Goal: Information Seeking & Learning: Learn about a topic

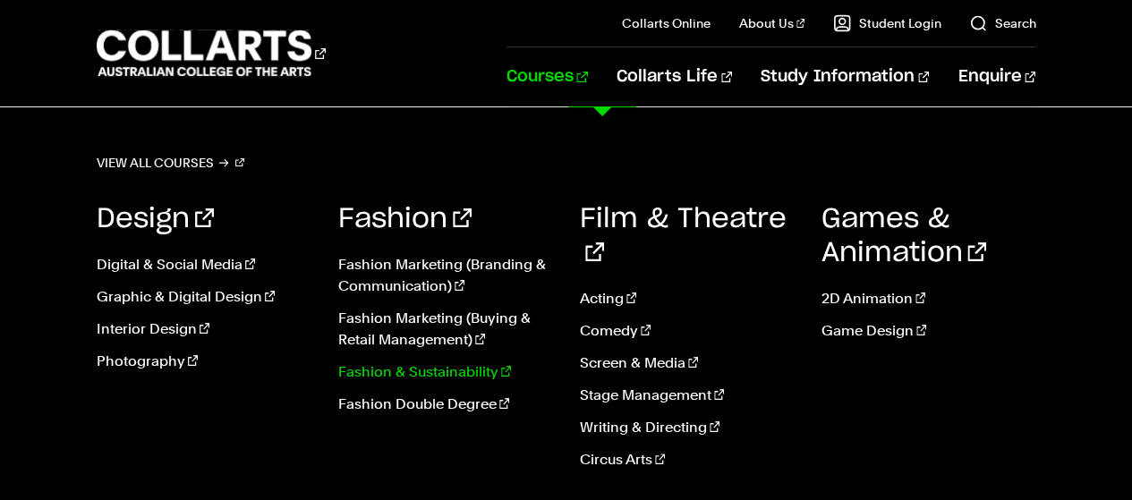
click at [424, 369] on link "Fashion & Sustainability" at bounding box center [445, 371] width 215 height 21
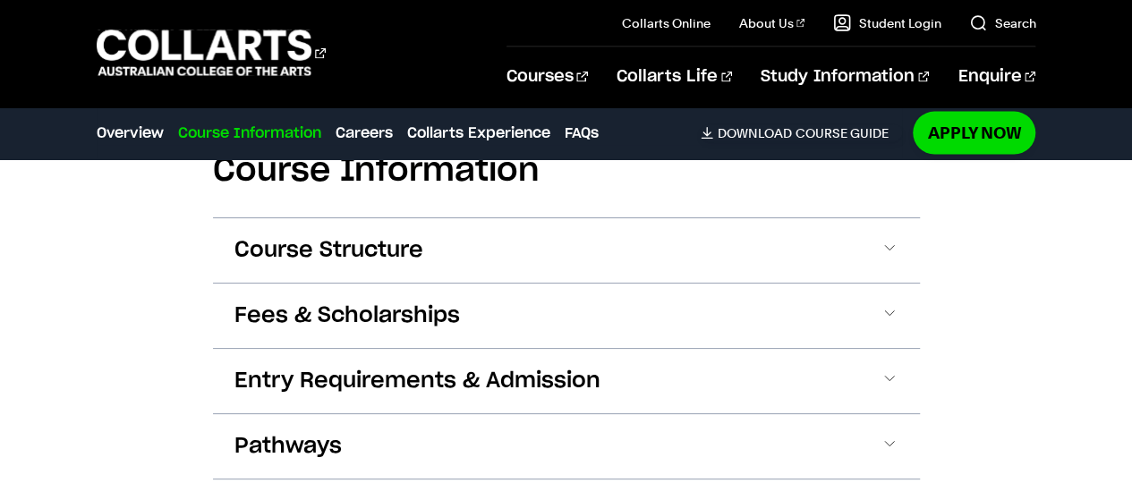
scroll to position [1850, 0]
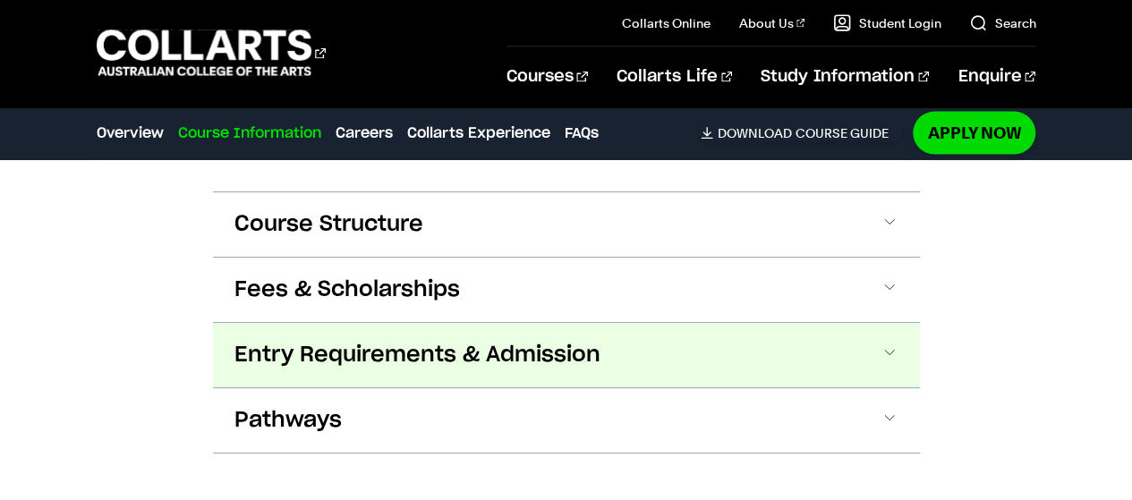
click at [887, 341] on button "Entry Requirements & Admission" at bounding box center [566, 355] width 707 height 64
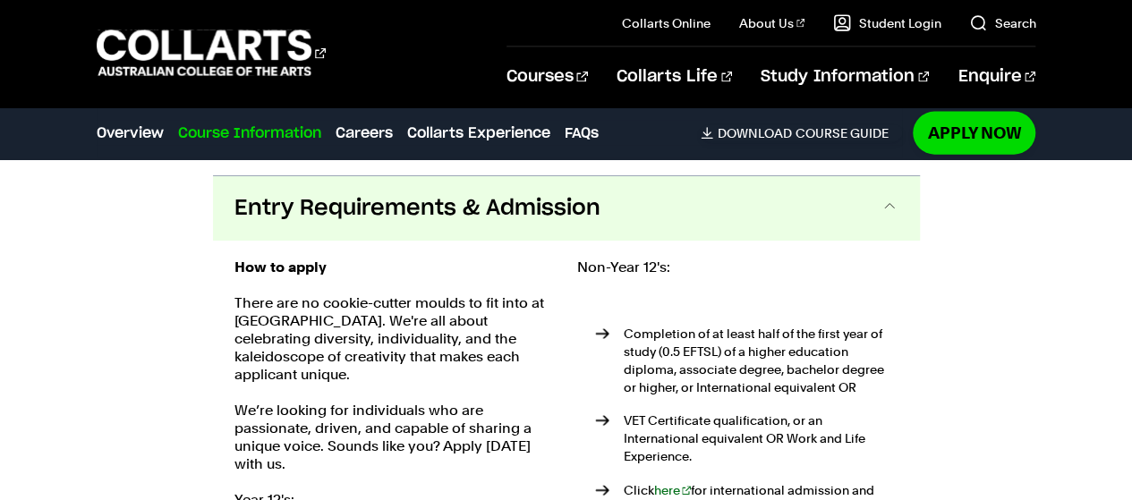
scroll to position [2010, 0]
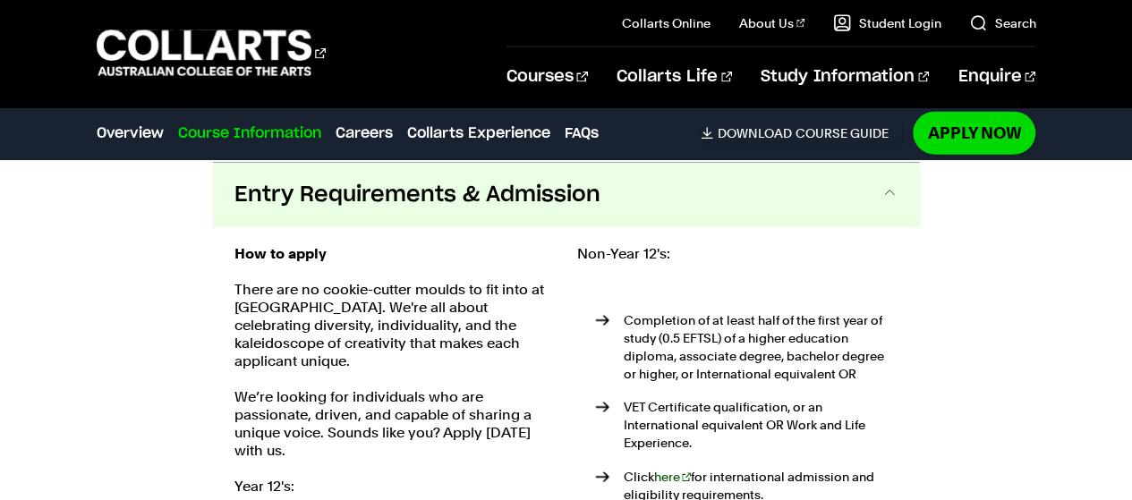
click at [678, 470] on link "here" at bounding box center [673, 477] width 38 height 14
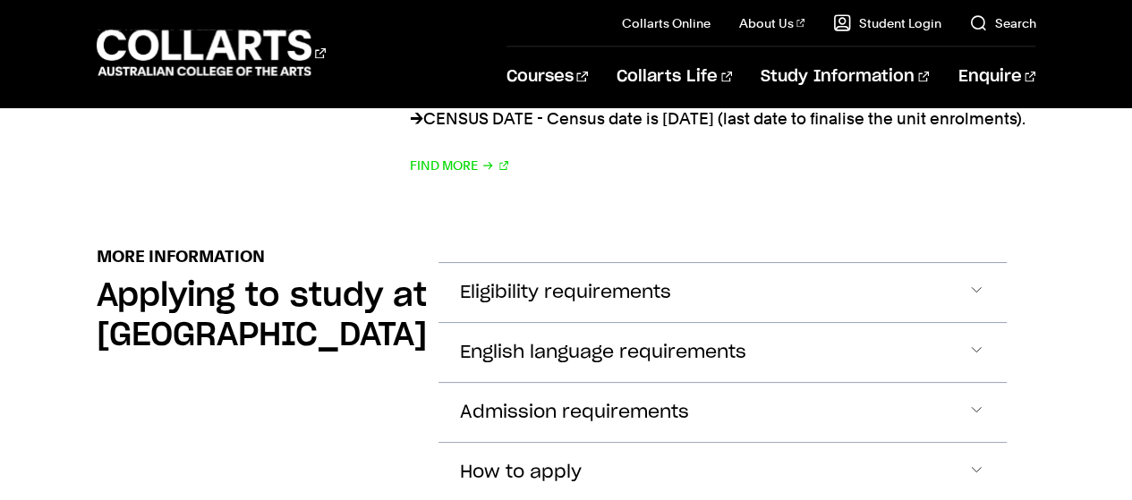
scroll to position [2004, 0]
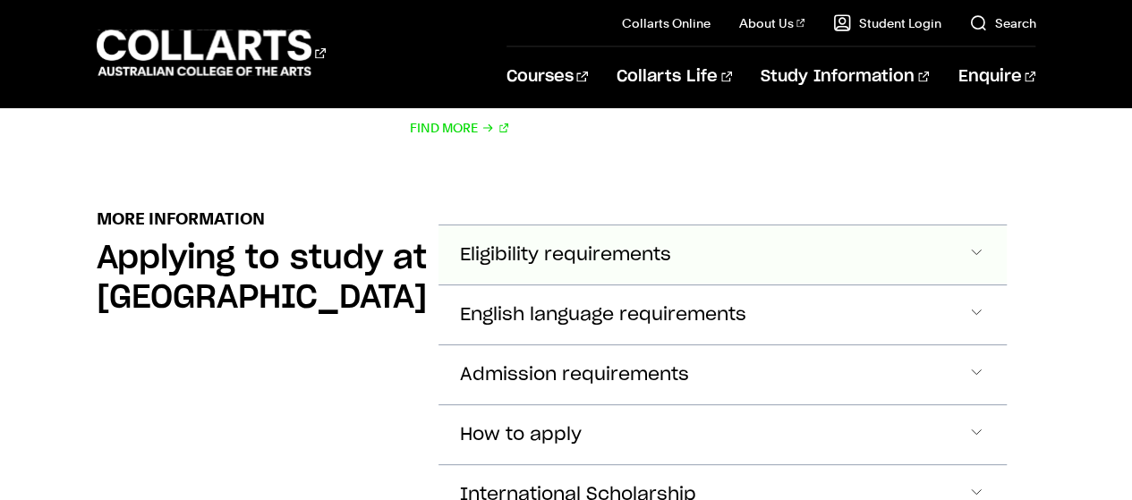
click at [974, 256] on span "Accordion Section" at bounding box center [976, 254] width 18 height 23
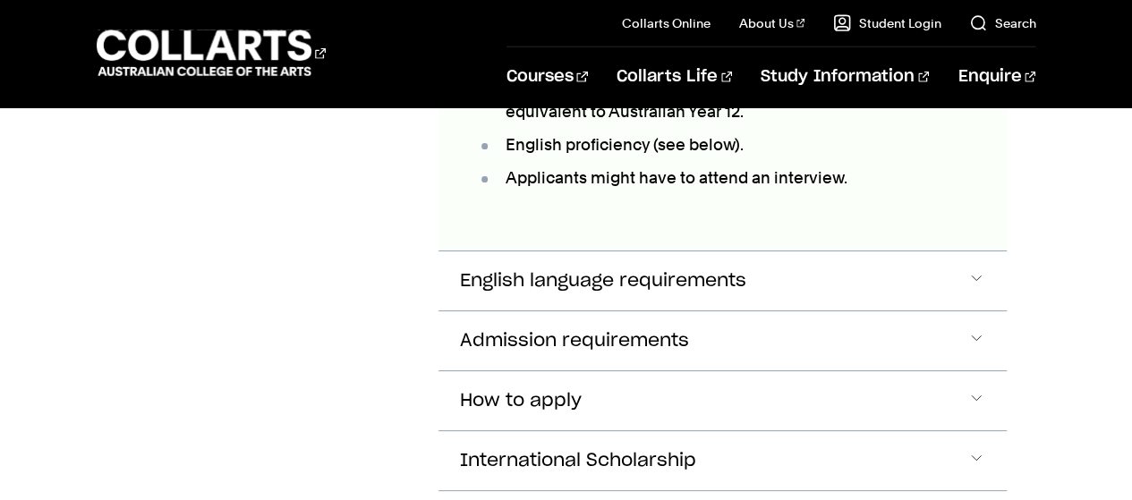
scroll to position [2365, 0]
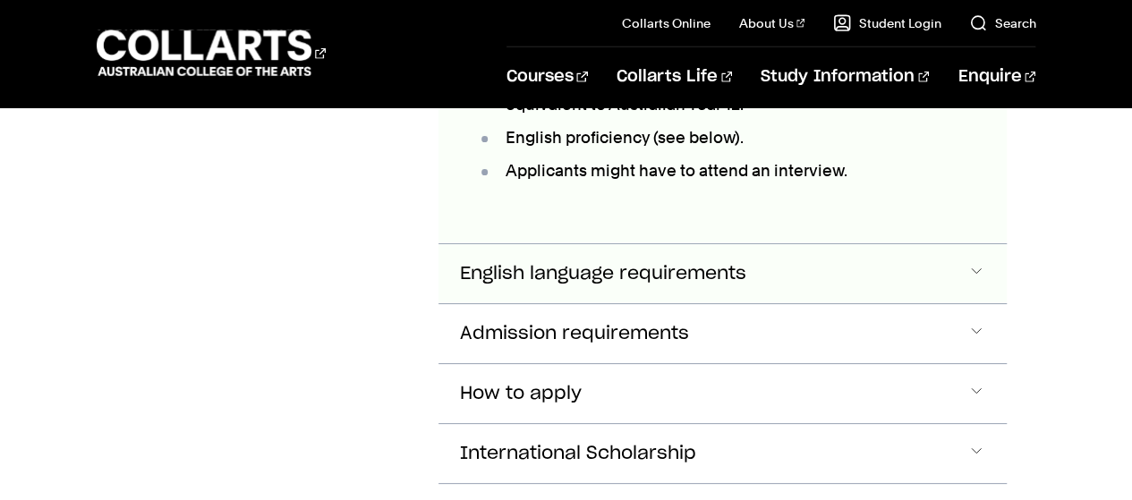
click at [971, 274] on span "Accordion Section" at bounding box center [976, 273] width 18 height 23
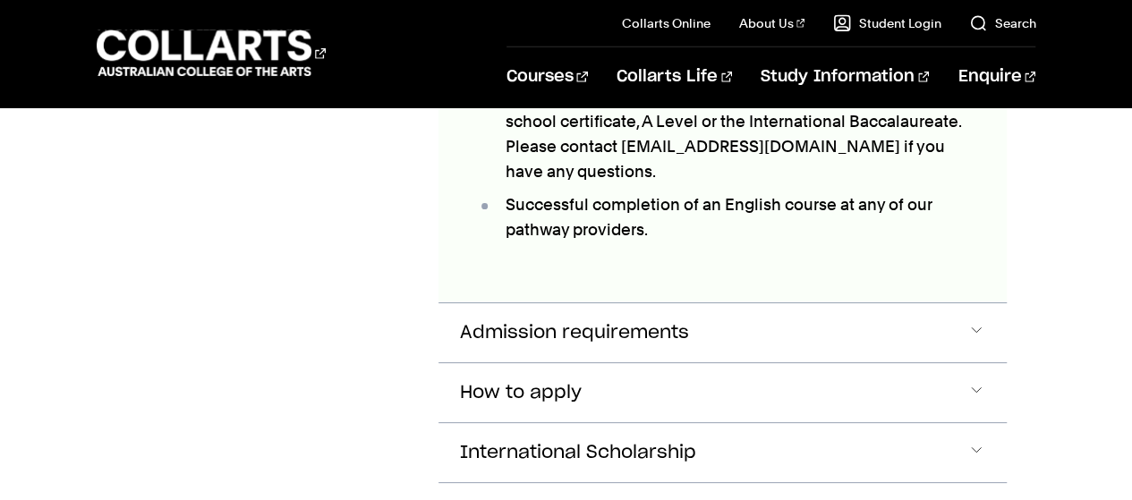
scroll to position [2916, 0]
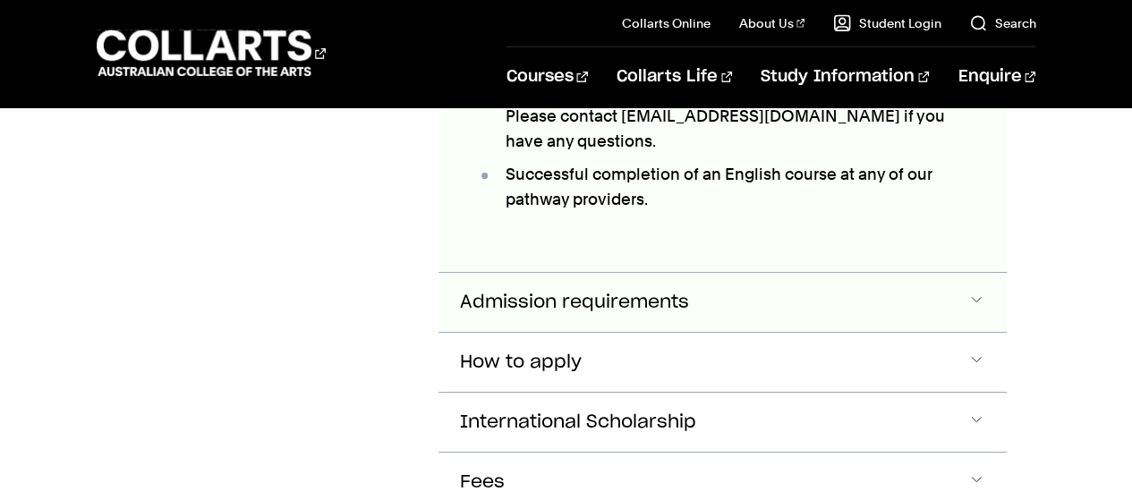
click at [982, 301] on span "Accordion Section" at bounding box center [976, 302] width 18 height 23
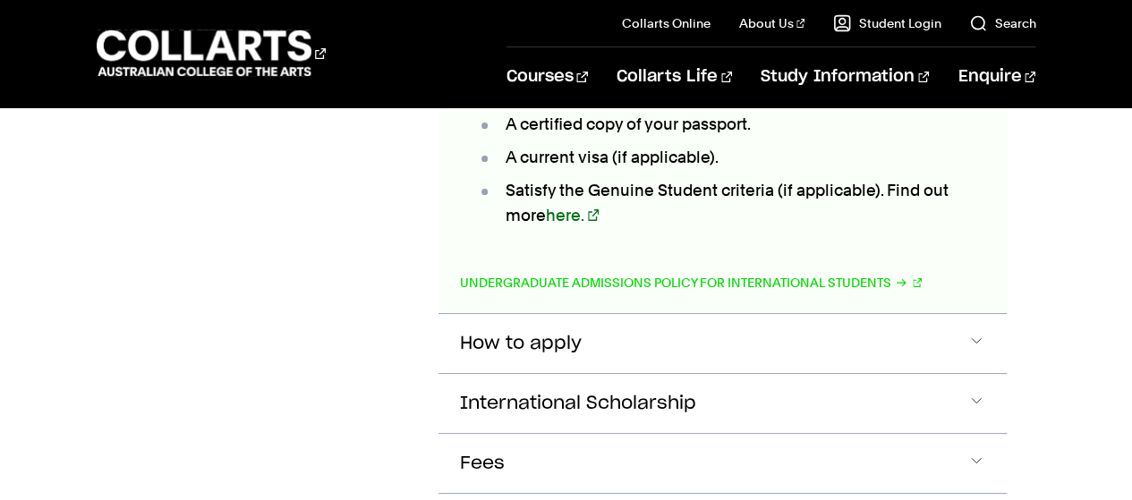
scroll to position [3380, 0]
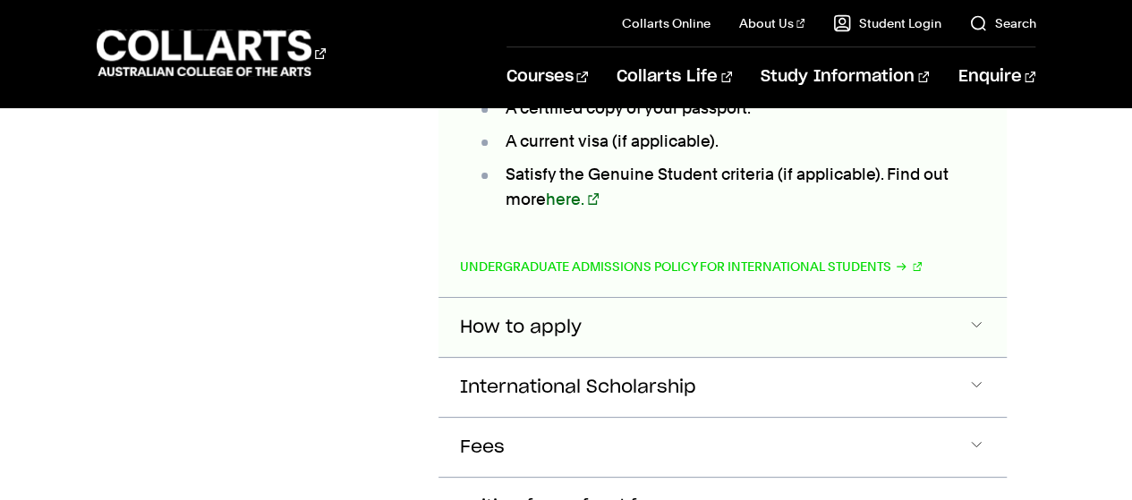
click at [977, 325] on span "Accordion Section" at bounding box center [976, 327] width 18 height 23
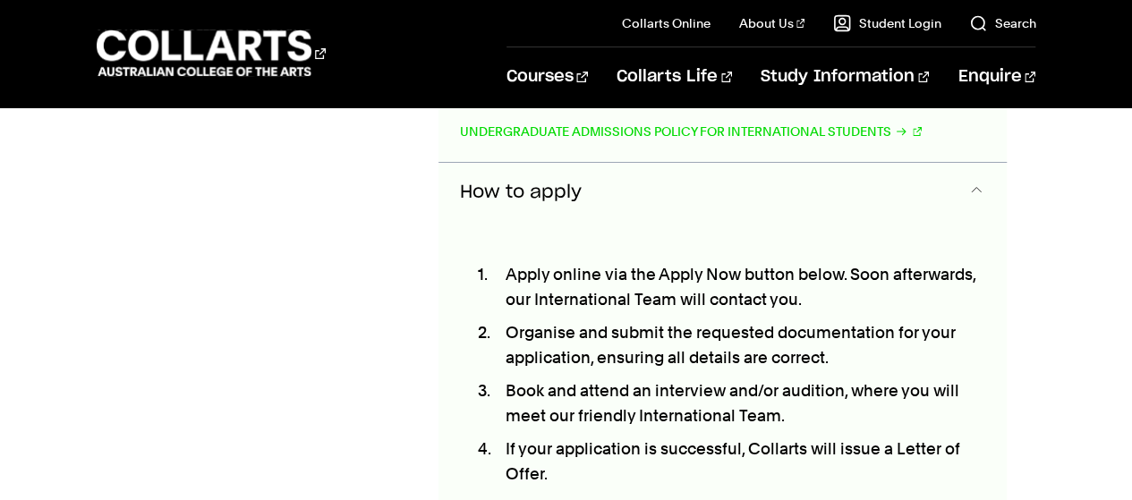
scroll to position [3517, 0]
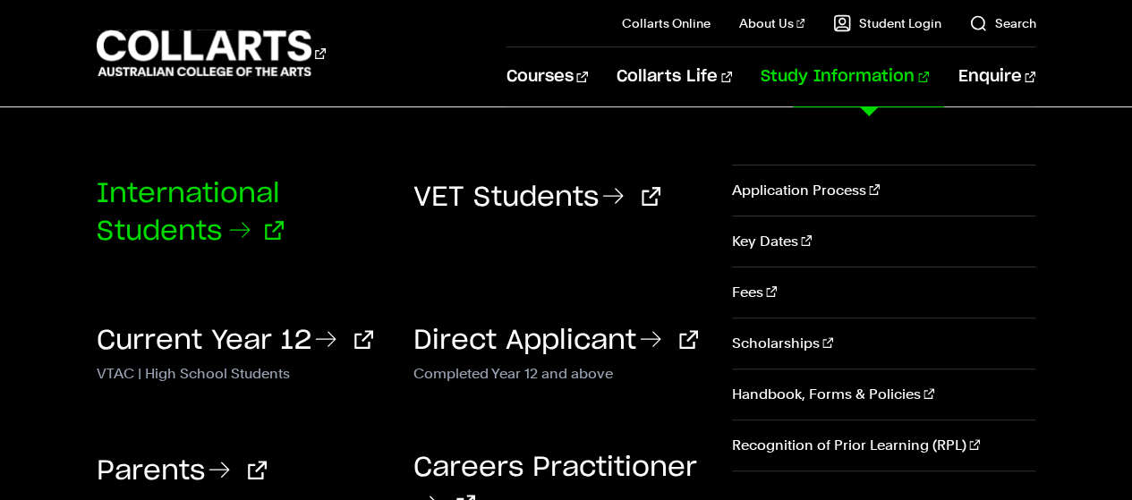
click at [188, 209] on link "International Students" at bounding box center [190, 213] width 187 height 64
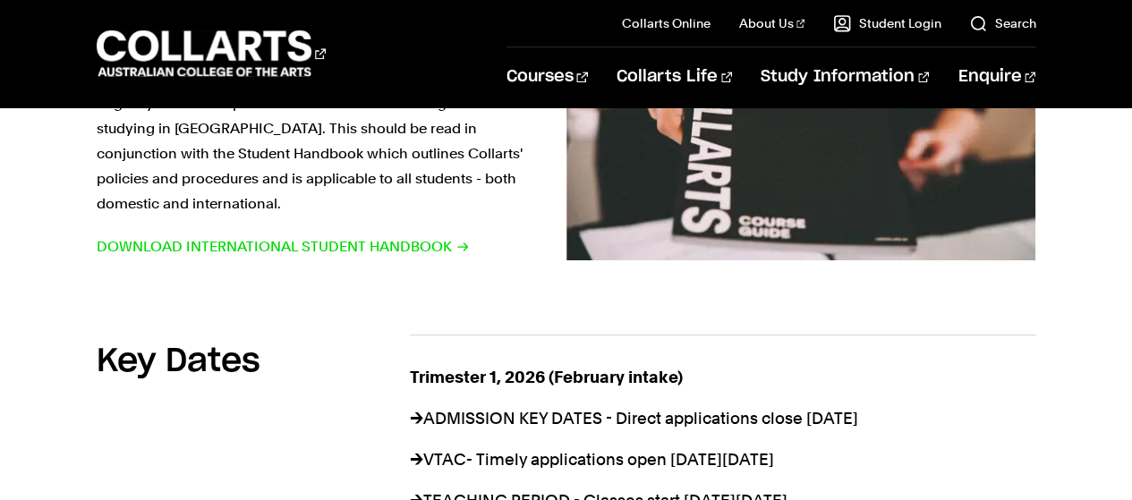
scroll to position [1100, 0]
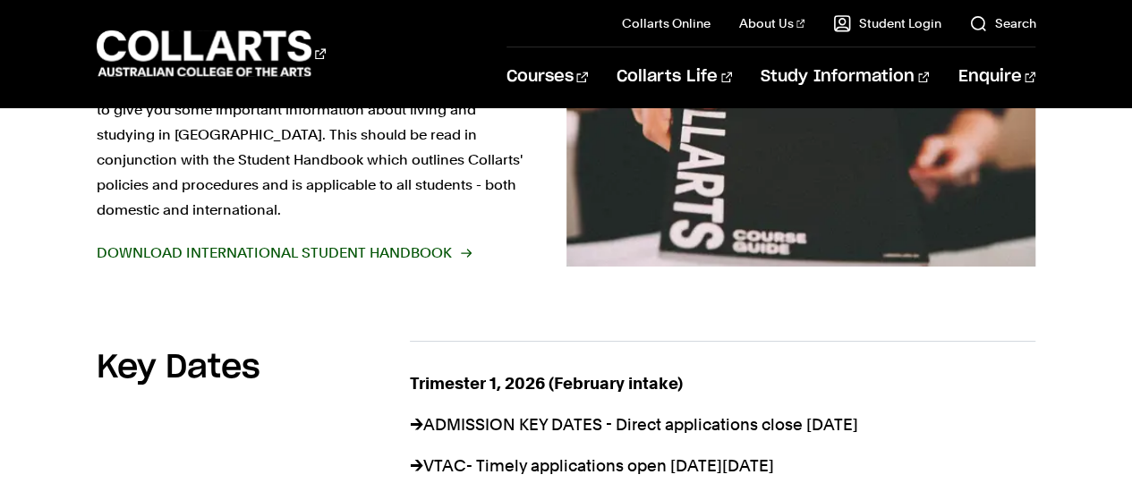
click at [335, 241] on span "Download International Student Handbook" at bounding box center [283, 253] width 373 height 25
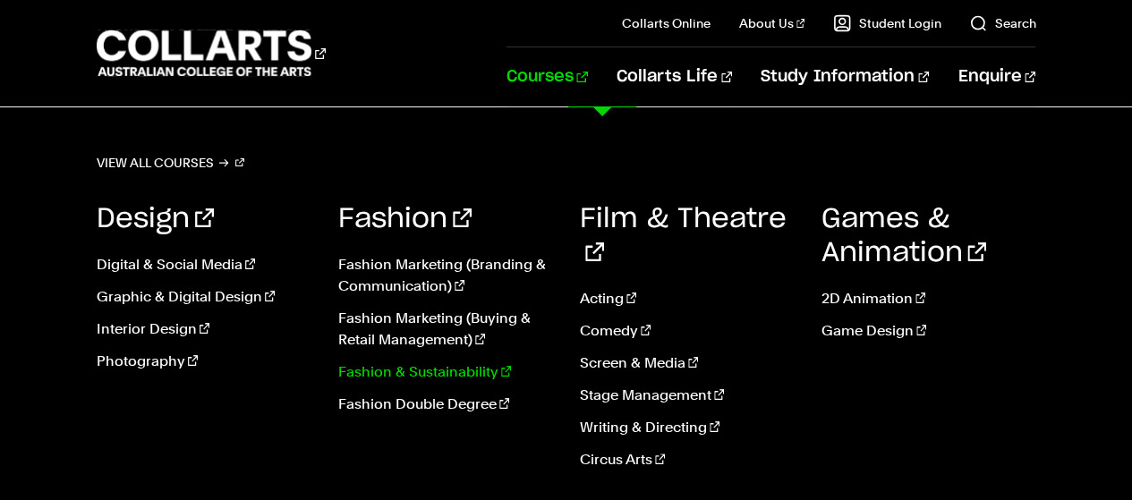
click at [410, 378] on link "Fashion & Sustainability" at bounding box center [445, 371] width 215 height 21
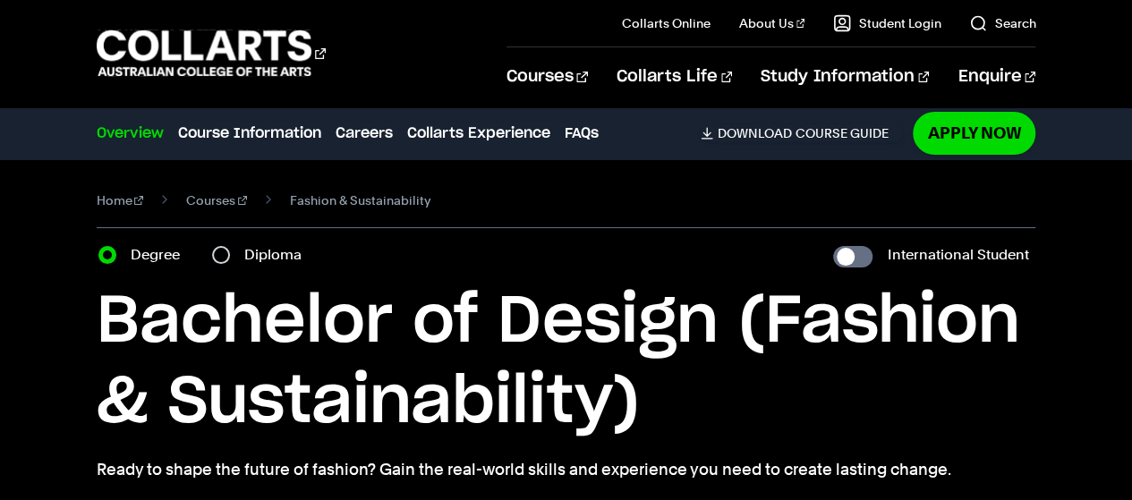
drag, startPoint x: 587, startPoint y: 212, endPoint x: 645, endPoint y: 212, distance: 58.1
click at [645, 212] on nav "Home Courses Fashion & Sustainability" at bounding box center [566, 208] width 939 height 40
click at [853, 255] on input "International Student" at bounding box center [852, 256] width 39 height 21
checkbox input "true"
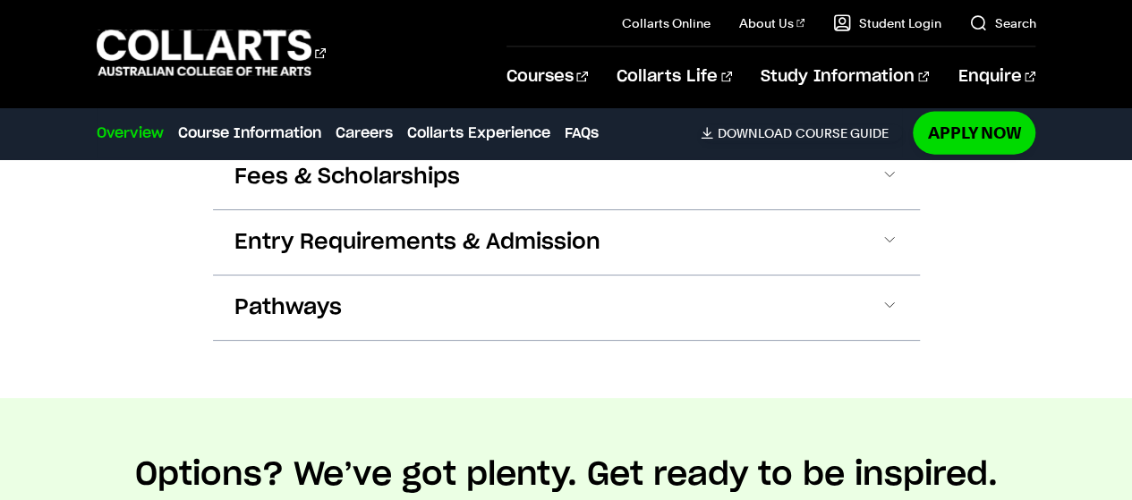
scroll to position [1998, 0]
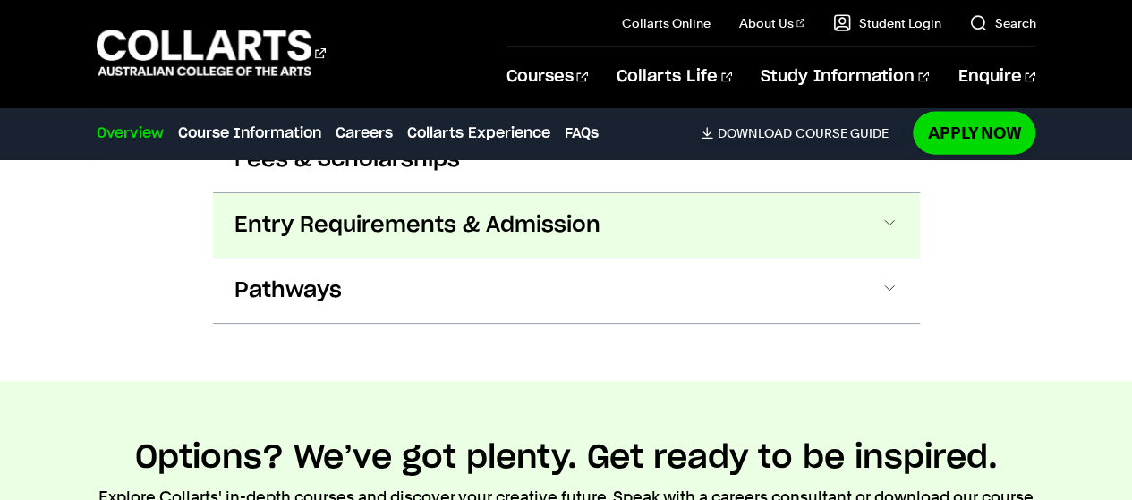
click at [878, 218] on button "Entry Requirements & Admission" at bounding box center [566, 225] width 707 height 64
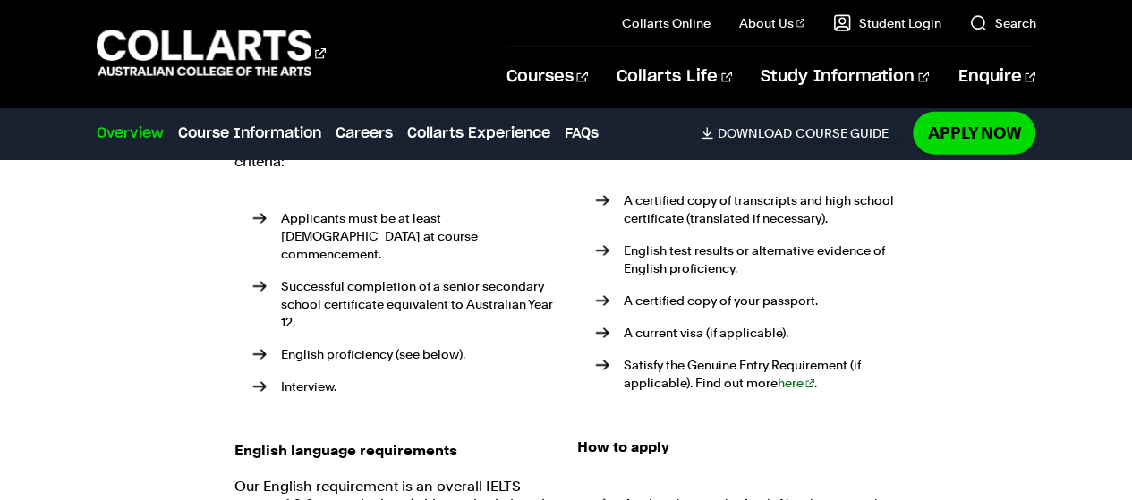
scroll to position [2183, 0]
